Goal: Information Seeking & Learning: Check status

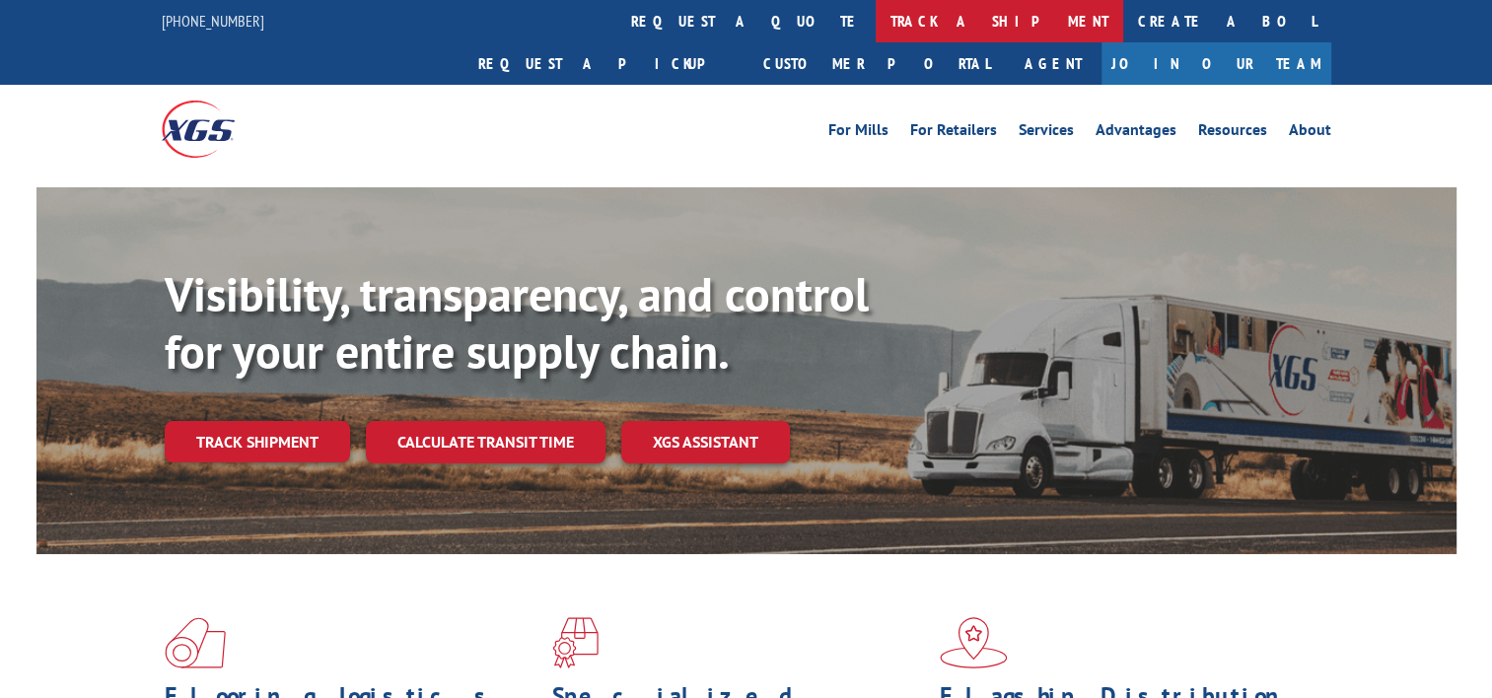
click at [876, 24] on link "track a shipment" at bounding box center [1000, 21] width 248 height 42
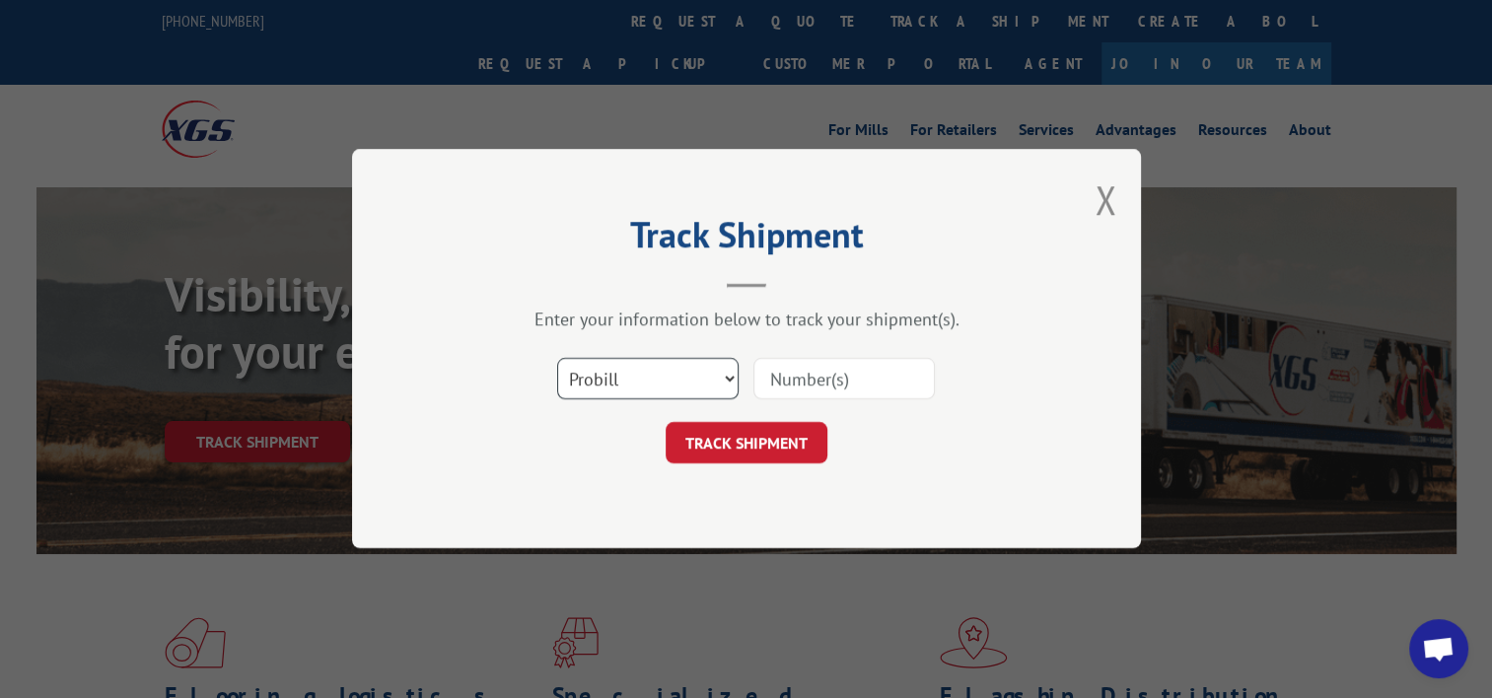
click at [653, 375] on select "Select category... Probill BOL PO" at bounding box center [647, 379] width 181 height 41
select select "bol"
click at [557, 359] on select "Select category... Probill BOL PO" at bounding box center [647, 379] width 181 height 41
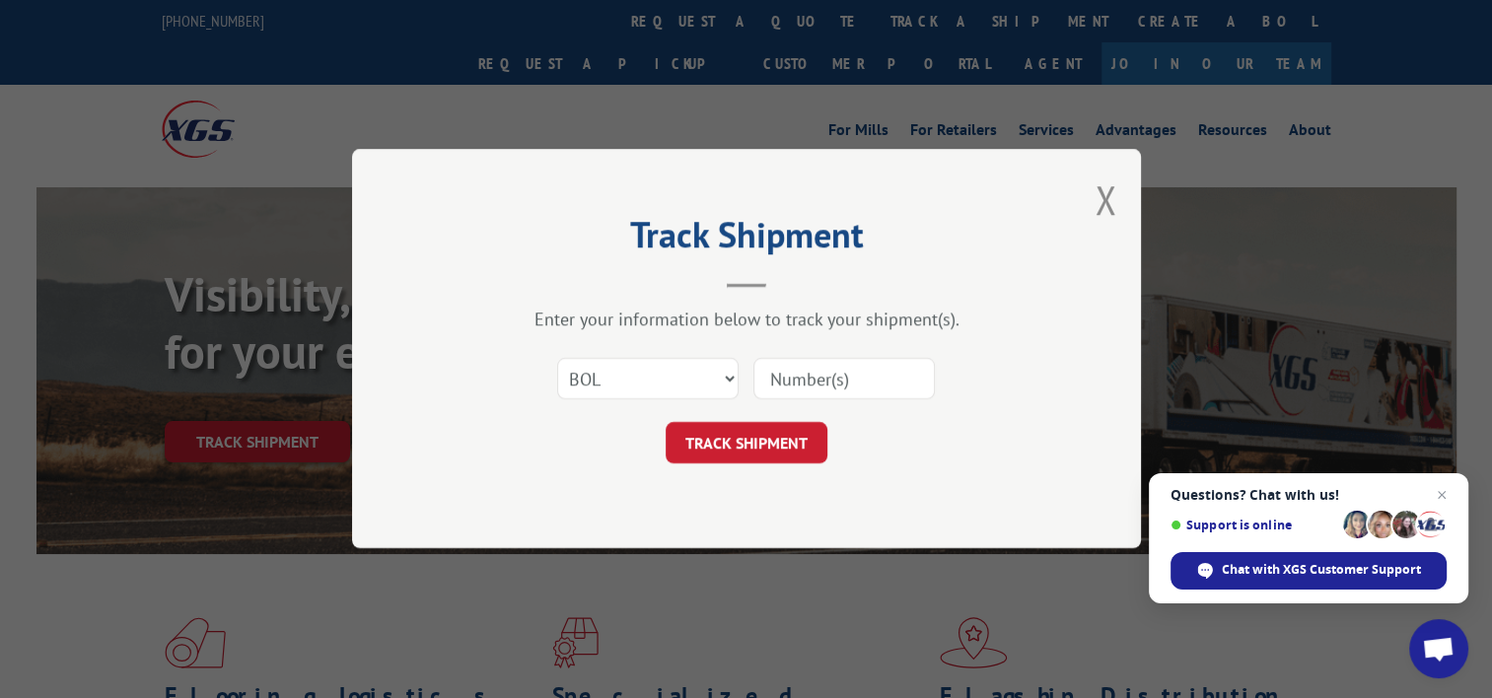
click at [811, 385] on input at bounding box center [843, 379] width 181 height 41
paste input "TFD-040160.A"
type input "TFD-040160.A"
click at [796, 442] on button "TRACK SHIPMENT" at bounding box center [747, 443] width 162 height 41
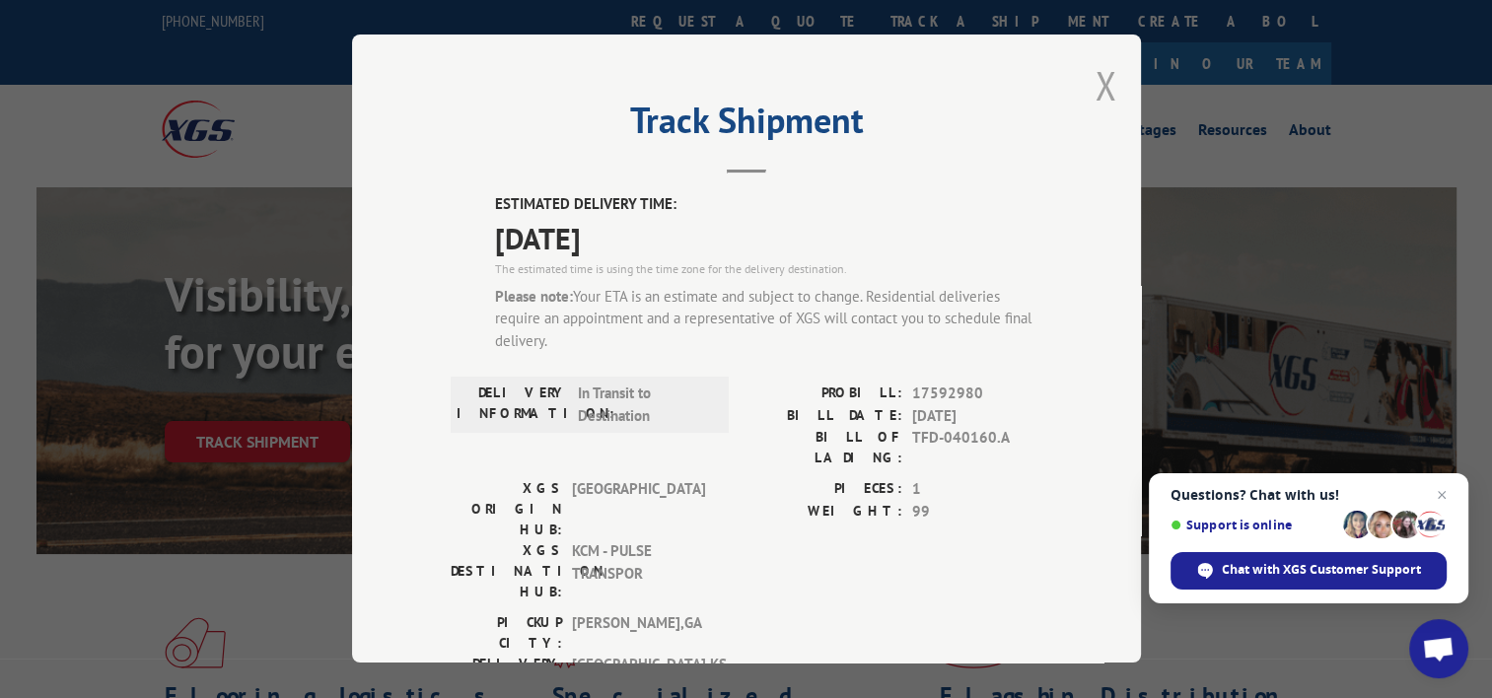
click at [1096, 83] on button "Close modal" at bounding box center [1106, 85] width 22 height 52
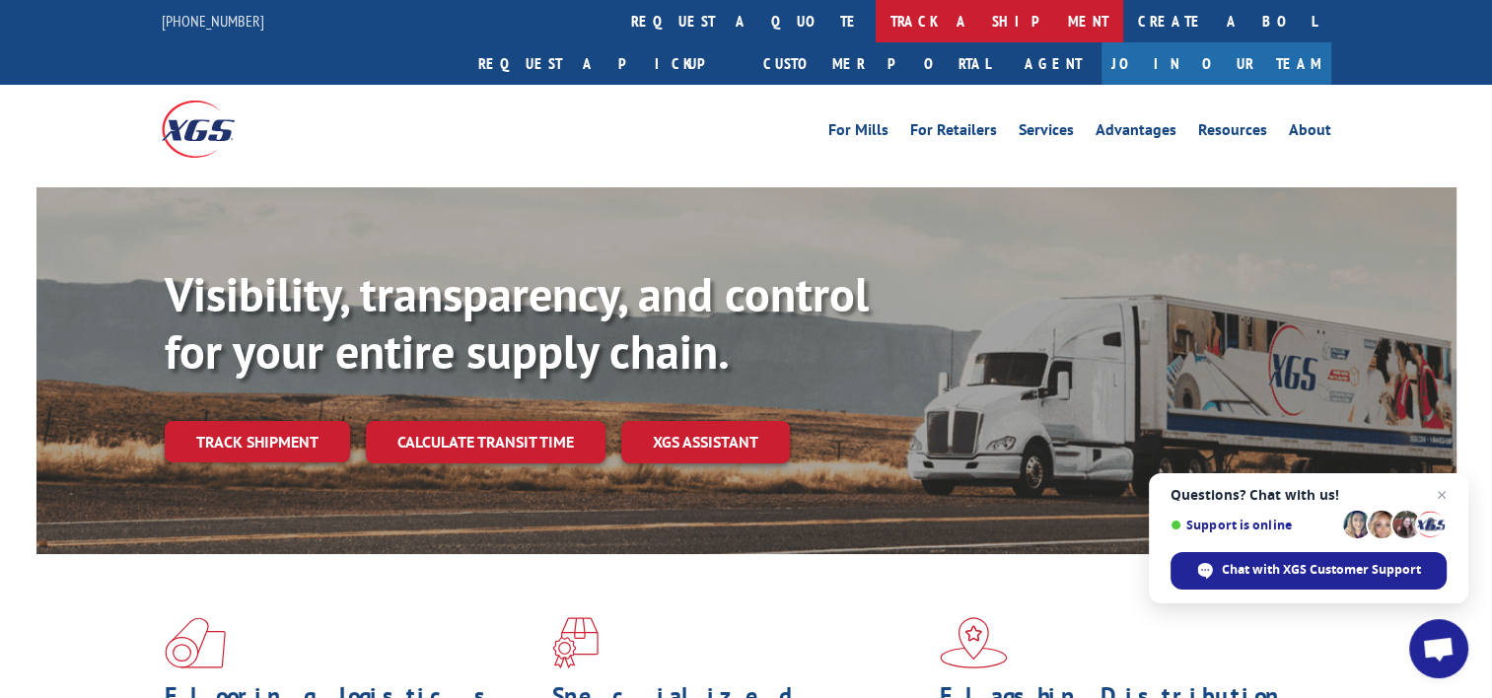
click at [876, 21] on link "track a shipment" at bounding box center [1000, 21] width 248 height 42
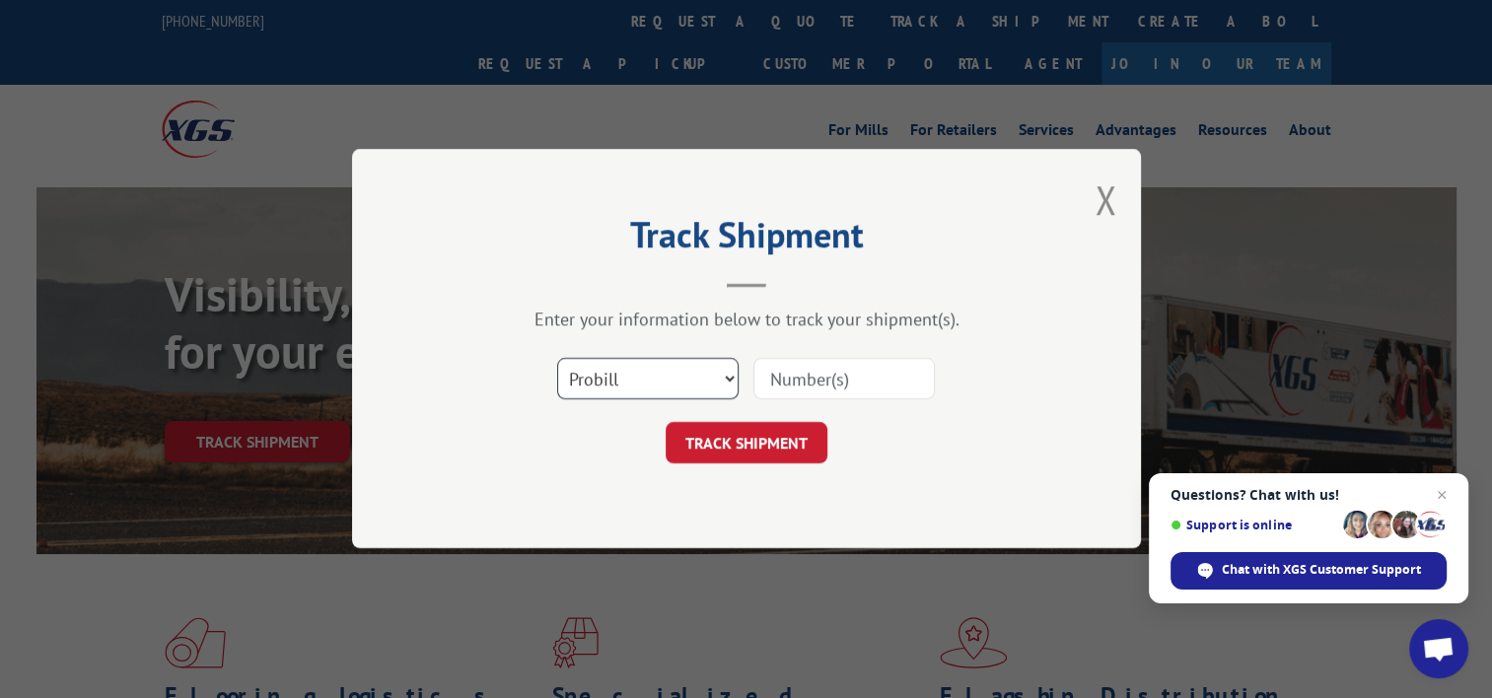
click at [633, 387] on select "Select category... Probill BOL PO" at bounding box center [647, 379] width 181 height 41
select select "bol"
click at [557, 359] on select "Select category... Probill BOL PO" at bounding box center [647, 379] width 181 height 41
click at [805, 380] on input at bounding box center [843, 379] width 181 height 41
paste input "TFD-040161.A"
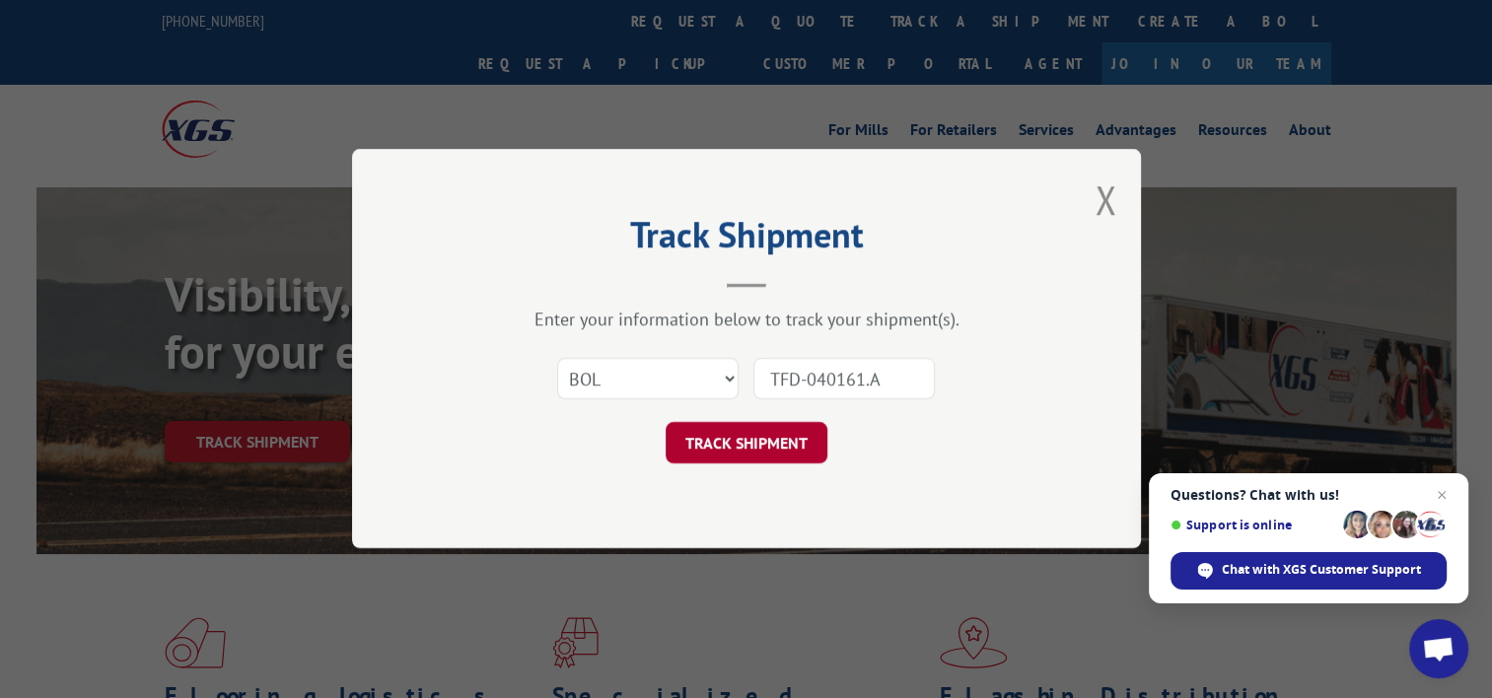
type input "TFD-040161.A"
click at [789, 434] on button "TRACK SHIPMENT" at bounding box center [747, 443] width 162 height 41
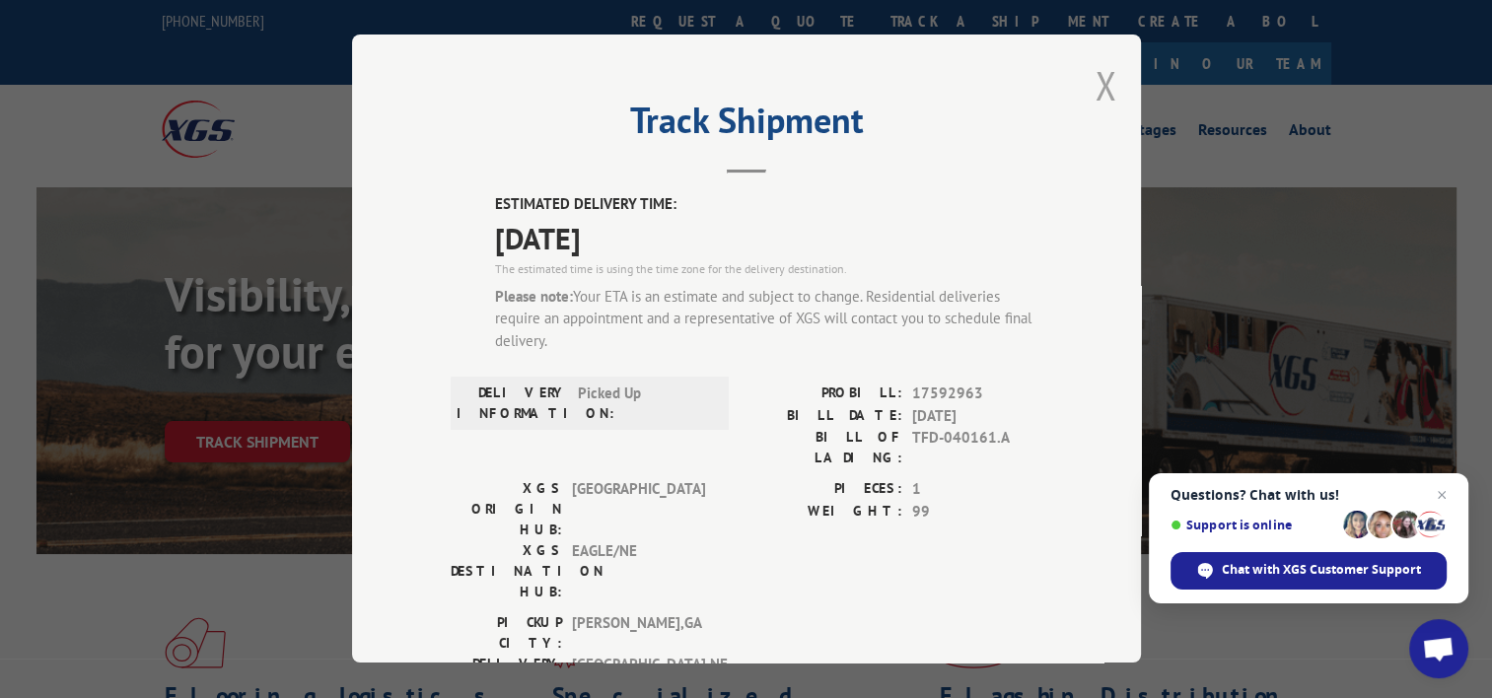
click at [1112, 82] on div "Track Shipment ESTIMATED DELIVERY TIME: [DATE] The estimated time is using the …" at bounding box center [746, 349] width 789 height 628
click at [1100, 85] on button "Close modal" at bounding box center [1106, 85] width 22 height 52
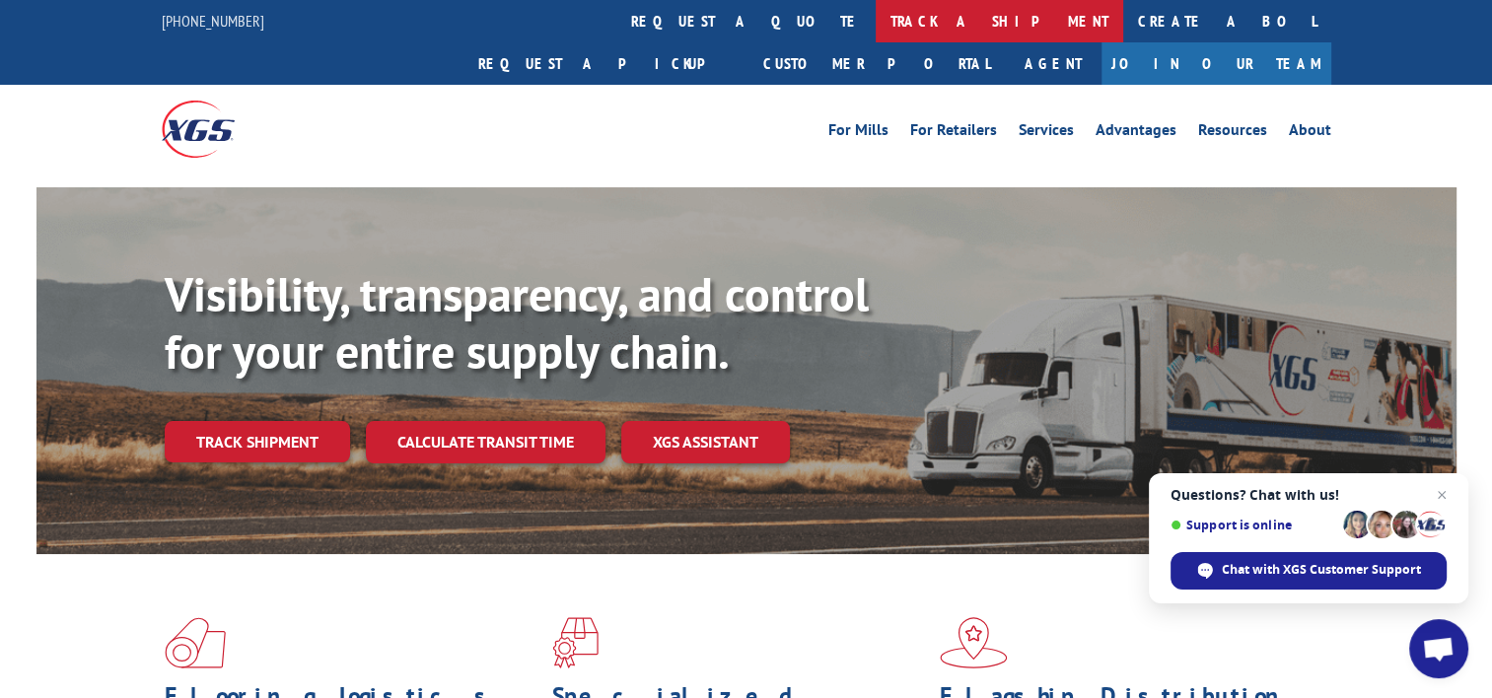
click at [876, 29] on link "track a shipment" at bounding box center [1000, 21] width 248 height 42
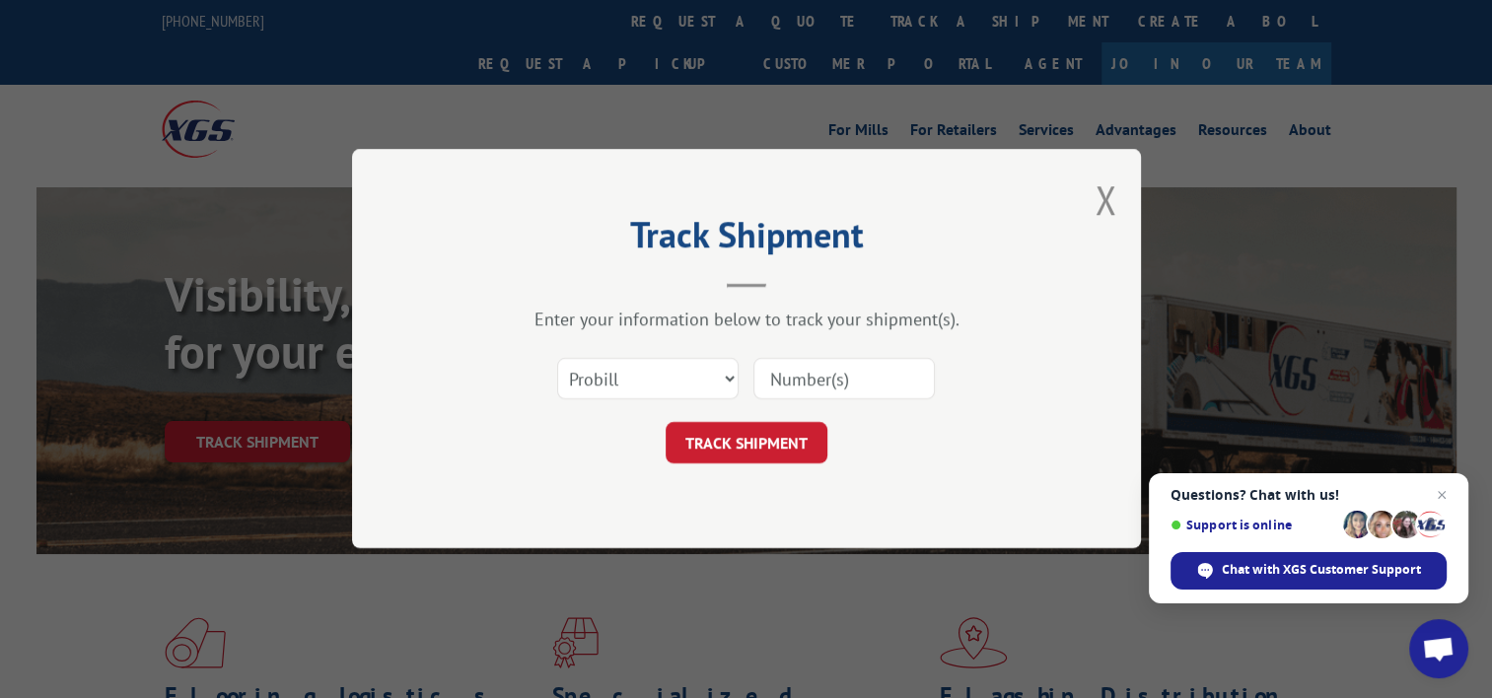
click at [623, 399] on div "Select category... Probill BOL PO" at bounding box center [647, 379] width 179 height 45
click at [613, 386] on select "Select category... Probill BOL PO" at bounding box center [647, 379] width 181 height 41
select select "bol"
click at [557, 359] on select "Select category... Probill BOL PO" at bounding box center [647, 379] width 181 height 41
click at [787, 376] on input at bounding box center [843, 379] width 181 height 41
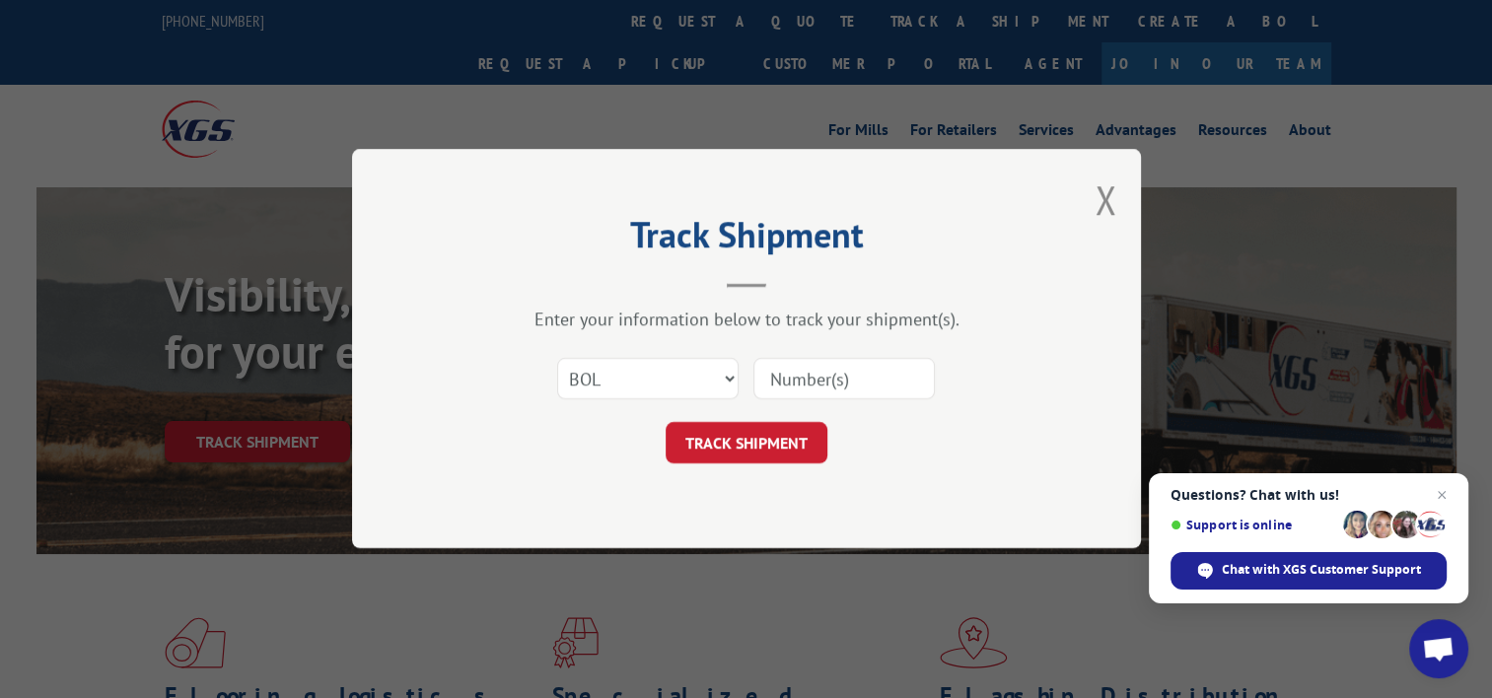
paste input "TFD-040043.A"
type input "TFD-040043.A"
click at [739, 438] on button "TRACK SHIPMENT" at bounding box center [747, 443] width 162 height 41
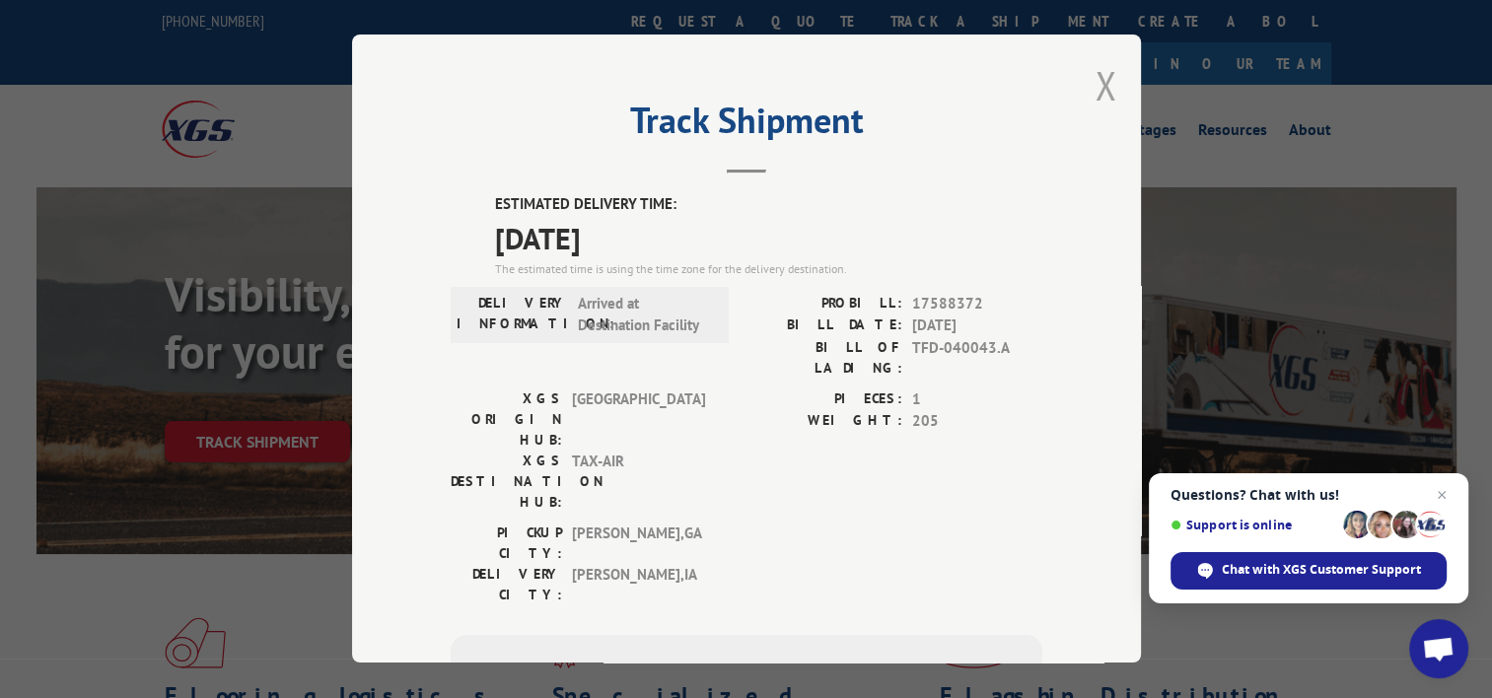
click at [1098, 81] on button "Close modal" at bounding box center [1106, 85] width 22 height 52
